Goal: Information Seeking & Learning: Stay updated

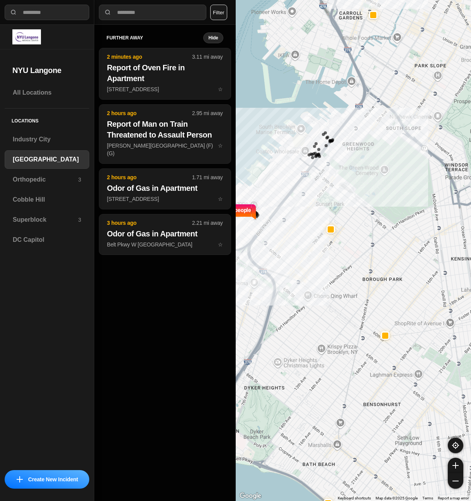
select select "*"
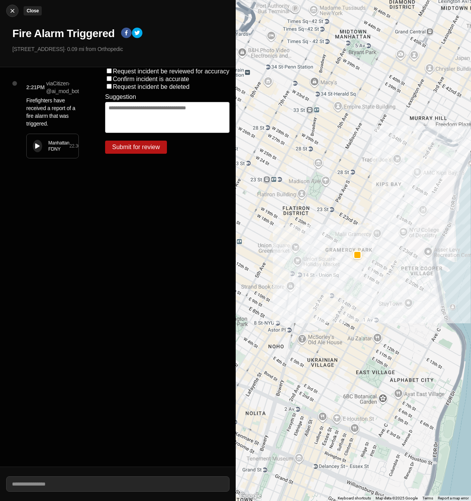
click at [11, 14] on img at bounding box center [13, 11] width 8 height 8
select select "*"
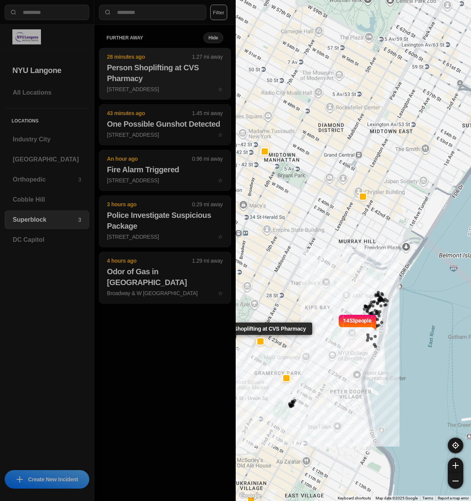
click at [142, 65] on h2 "Person Shoplifting at CVS Pharmacy" at bounding box center [165, 73] width 116 height 22
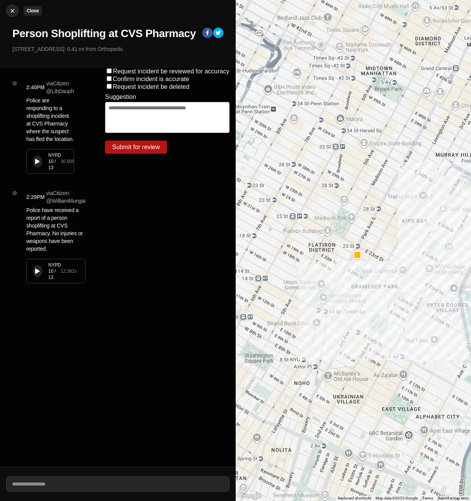
click at [14, 11] on img at bounding box center [13, 11] width 8 height 8
select select "*"
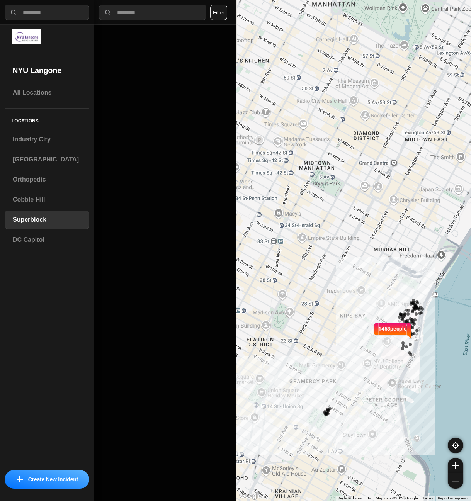
drag, startPoint x: 341, startPoint y: 321, endPoint x: 352, endPoint y: 316, distance: 11.6
click at [378, 334] on img at bounding box center [376, 330] width 6 height 17
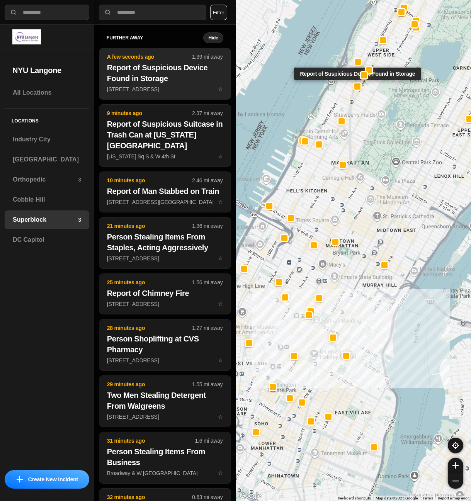
click at [168, 73] on h2 "Report of Suspicious Device Found in Storage" at bounding box center [165, 73] width 116 height 22
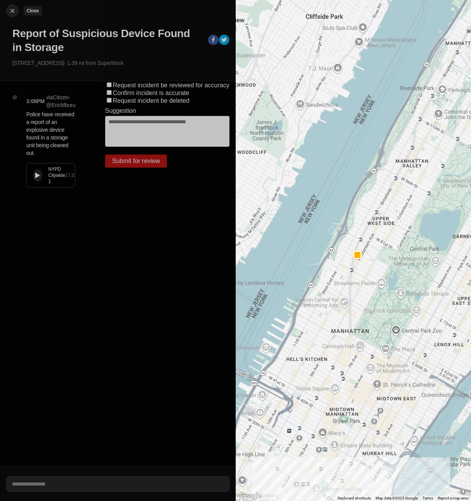
click at [15, 6] on button "Close" at bounding box center [12, 11] width 12 height 12
select select "*"
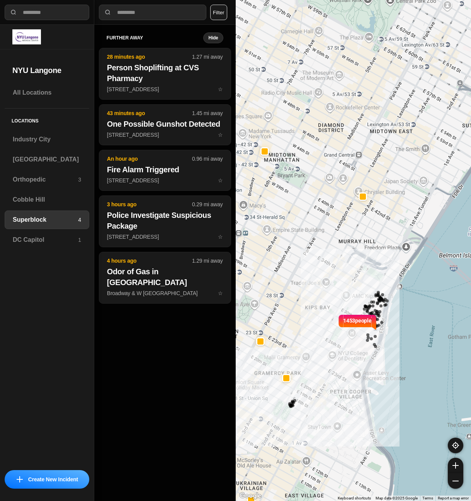
click at [341, 303] on div "1453 people" at bounding box center [354, 250] width 236 height 501
drag, startPoint x: 304, startPoint y: 270, endPoint x: 344, endPoint y: 296, distance: 47.5
click at [344, 296] on div "1453 people" at bounding box center [354, 250] width 236 height 501
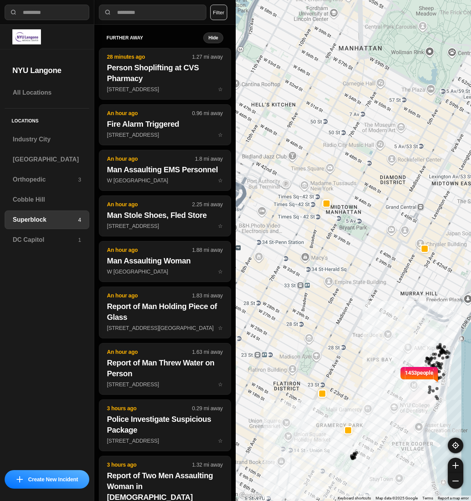
drag, startPoint x: 284, startPoint y: 239, endPoint x: 345, endPoint y: 291, distance: 80.9
click at [345, 291] on div "1453 people" at bounding box center [354, 250] width 236 height 501
